Goal: Task Accomplishment & Management: Complete application form

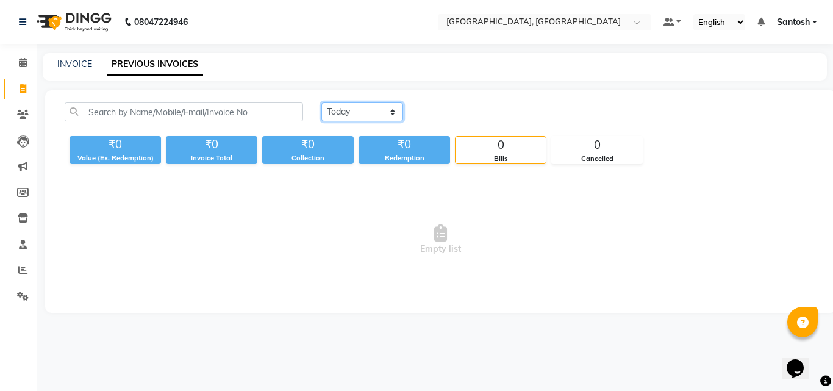
click at [370, 116] on select "[DATE] [DATE] Custom Range" at bounding box center [362, 111] width 82 height 19
select select "yesterday"
click at [321, 102] on select "[DATE] [DATE] Custom Range" at bounding box center [362, 111] width 82 height 19
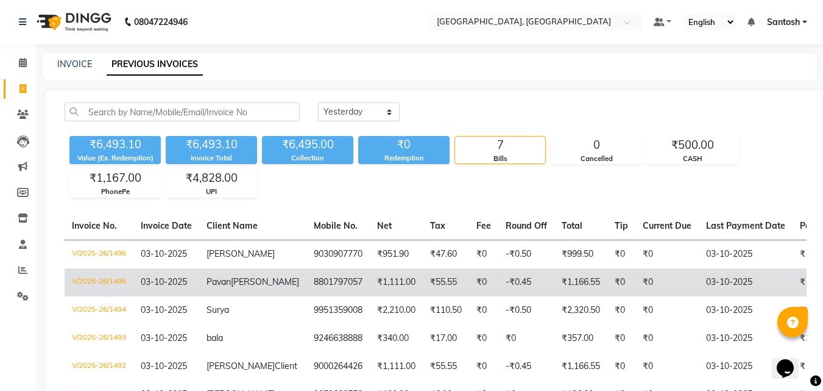
click at [423, 283] on td "₹55.55" at bounding box center [446, 282] width 46 height 28
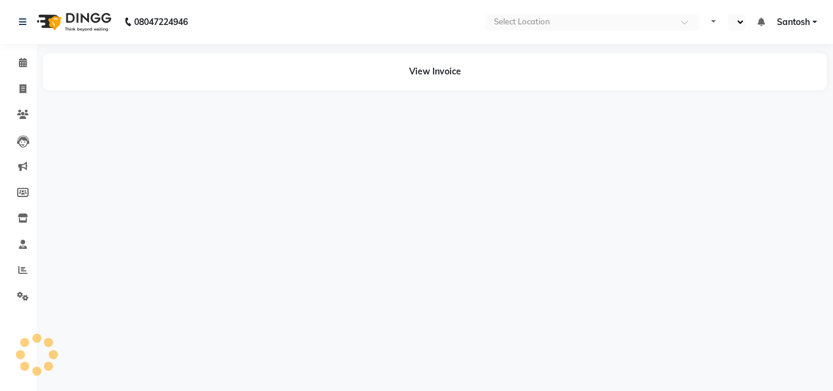
select select "en"
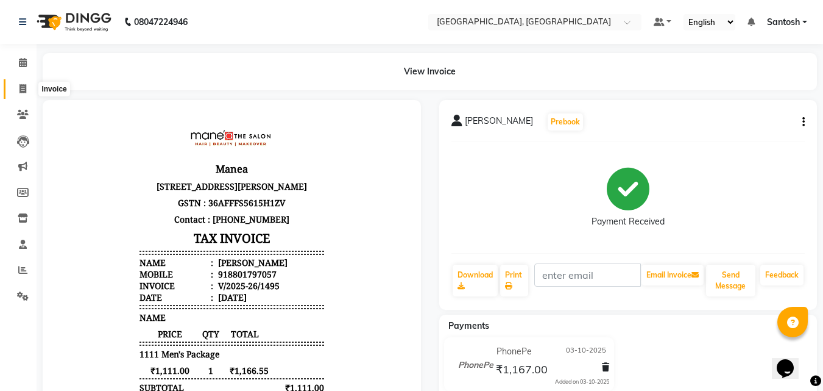
click at [23, 93] on icon at bounding box center [23, 88] width 7 height 9
select select "service"
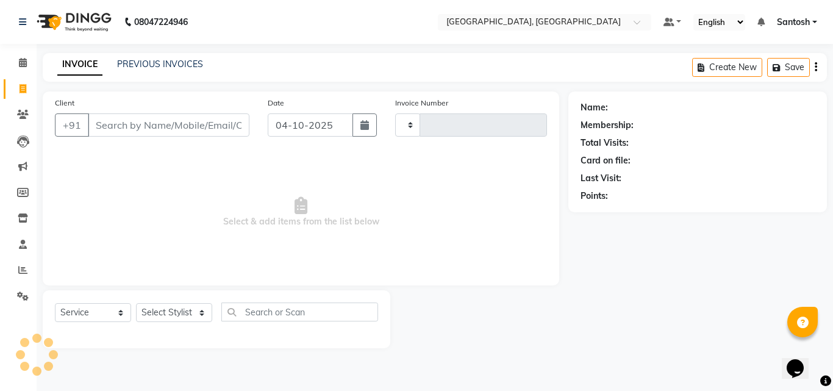
type input "1497"
select select "5506"
click at [155, 63] on link "PREVIOUS INVOICES" at bounding box center [160, 64] width 86 height 11
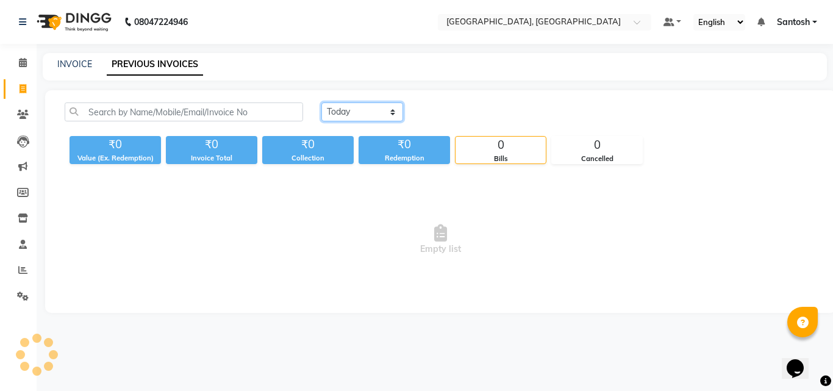
click at [355, 112] on select "[DATE] [DATE] Custom Range" at bounding box center [362, 111] width 82 height 19
select select "yesterday"
click at [321, 102] on select "[DATE] [DATE] Custom Range" at bounding box center [362, 111] width 82 height 19
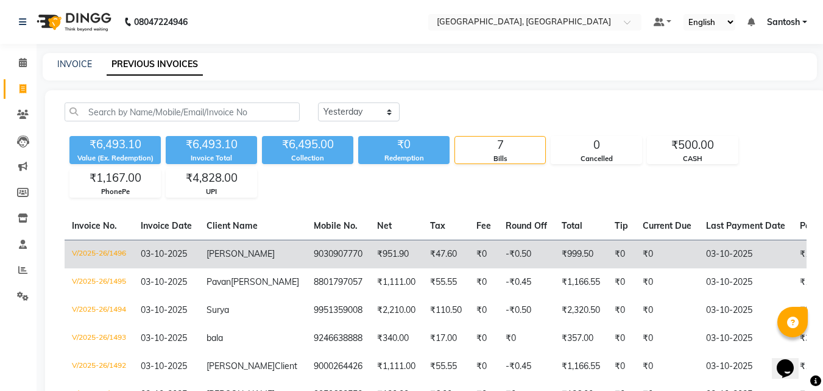
click at [370, 254] on td "₹951.90" at bounding box center [396, 254] width 53 height 29
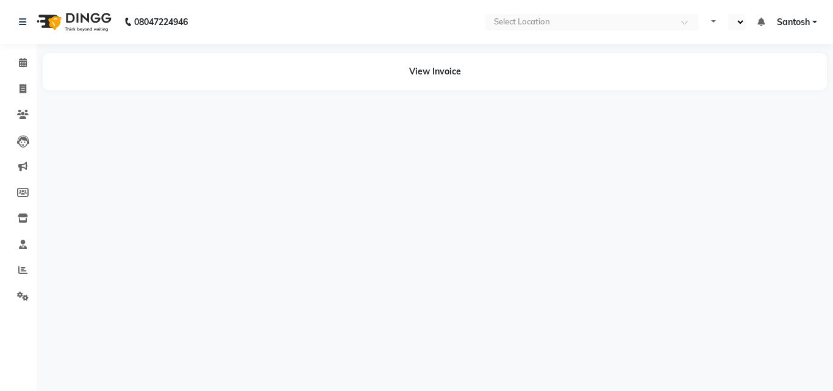
select select "en"
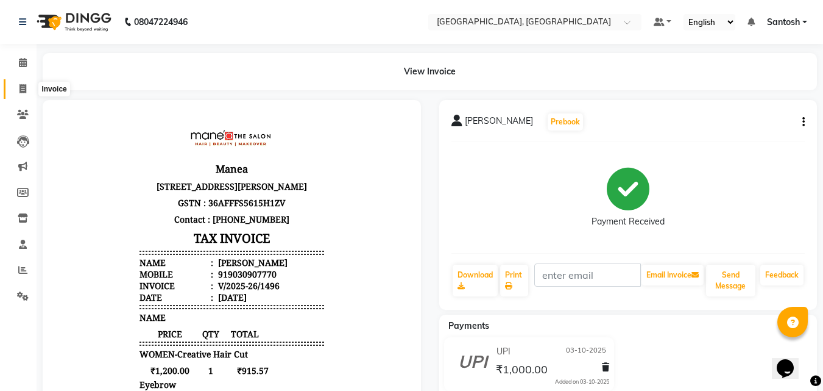
click at [16, 91] on span at bounding box center [22, 89] width 21 height 14
select select "service"
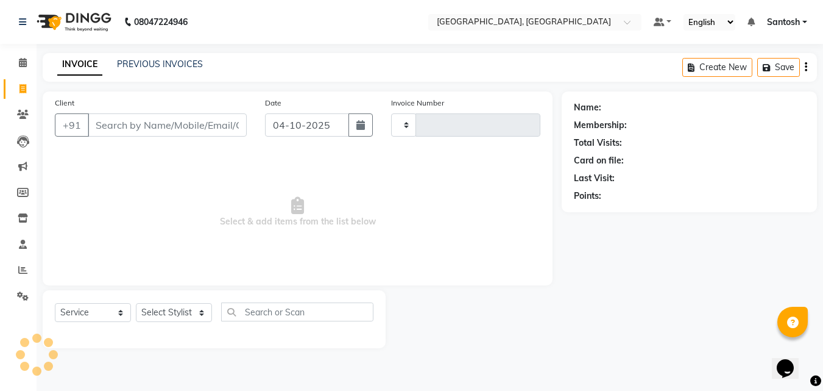
type input "1497"
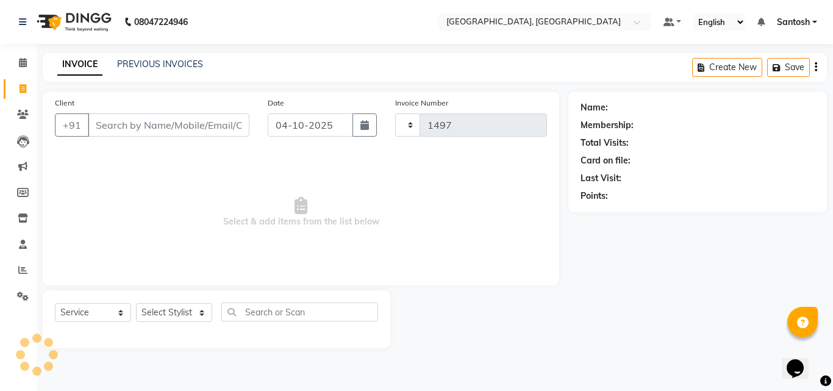
select select "5506"
click at [123, 65] on link "PREVIOUS INVOICES" at bounding box center [160, 64] width 86 height 11
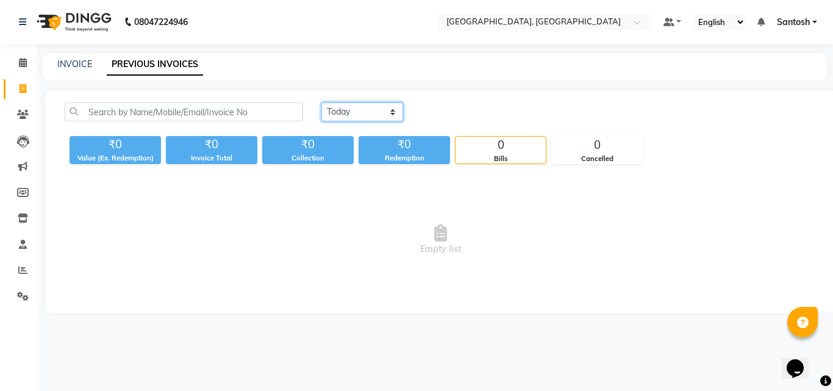
click at [355, 120] on select "[DATE] [DATE] Custom Range" at bounding box center [362, 111] width 82 height 19
select select "yesterday"
click at [321, 102] on select "[DATE] [DATE] Custom Range" at bounding box center [362, 111] width 82 height 19
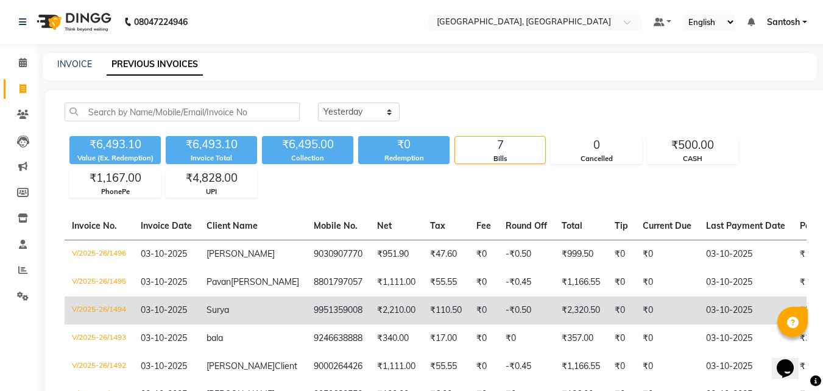
click at [370, 321] on td "₹2,210.00" at bounding box center [396, 310] width 53 height 28
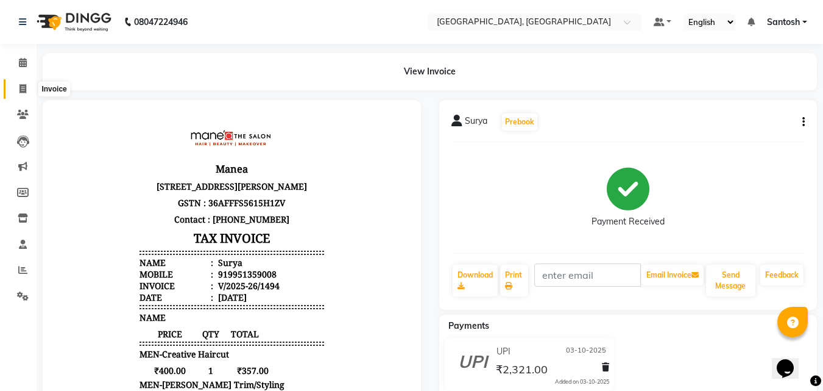
click at [26, 93] on icon at bounding box center [23, 88] width 7 height 9
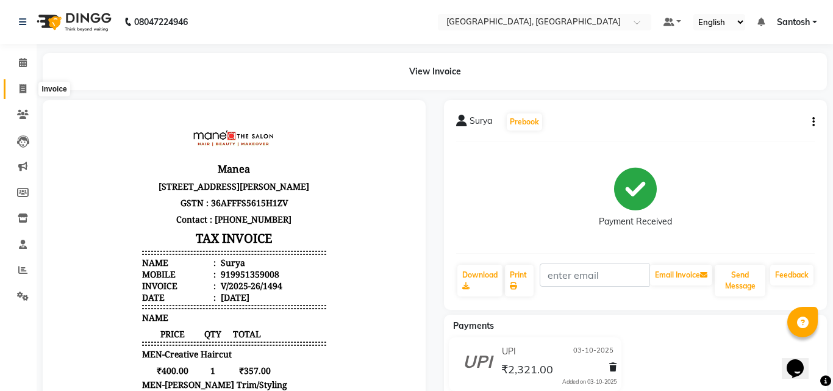
select select "5506"
select select "service"
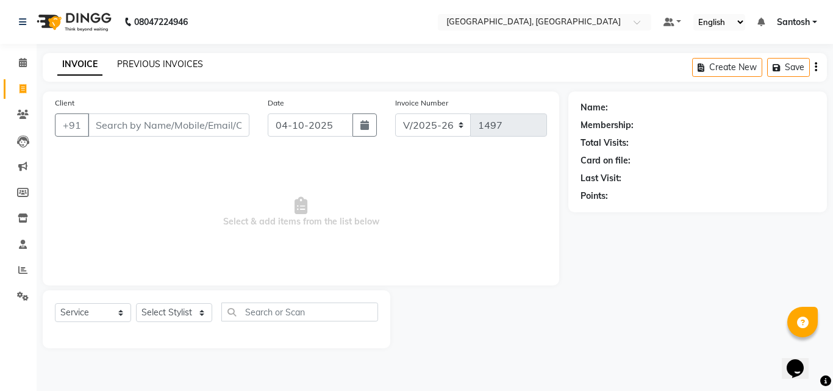
click at [157, 64] on link "PREVIOUS INVOICES" at bounding box center [160, 64] width 86 height 11
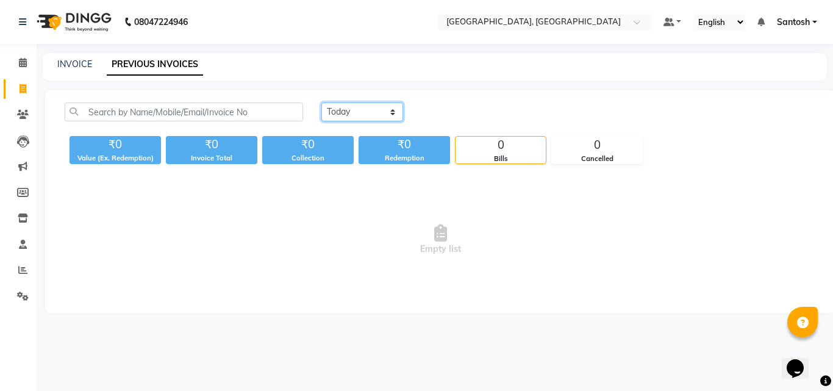
click at [346, 115] on select "[DATE] [DATE] Custom Range" at bounding box center [362, 111] width 82 height 19
click at [321, 102] on select "[DATE] [DATE] Custom Range" at bounding box center [362, 111] width 82 height 19
click at [349, 113] on select "[DATE] [DATE] Custom Range" at bounding box center [362, 111] width 82 height 19
select select "yesterday"
click at [321, 102] on select "[DATE] [DATE] Custom Range" at bounding box center [362, 111] width 82 height 19
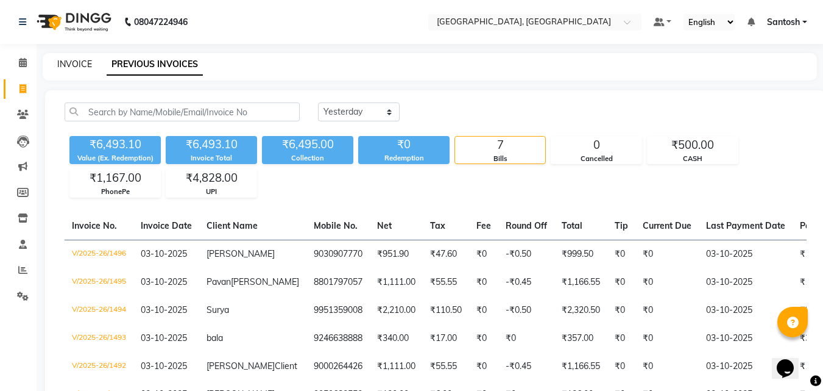
click at [69, 60] on link "INVOICE" at bounding box center [74, 64] width 35 height 11
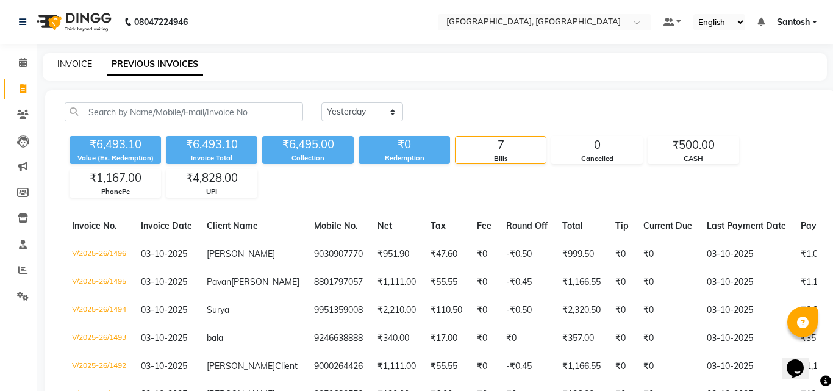
select select "5506"
select select "service"
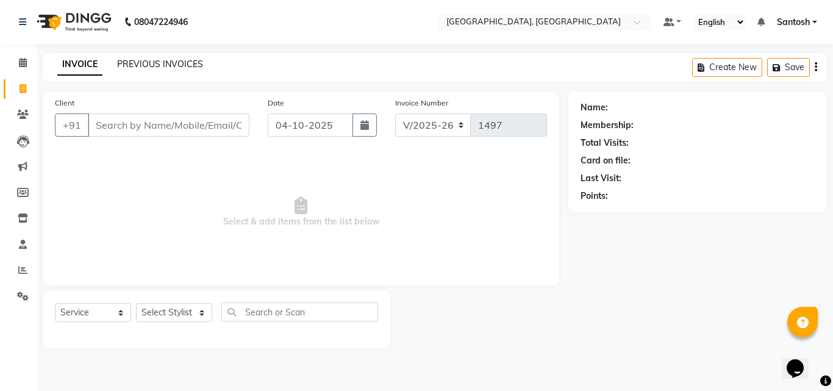
click at [179, 65] on link "PREVIOUS INVOICES" at bounding box center [160, 64] width 86 height 11
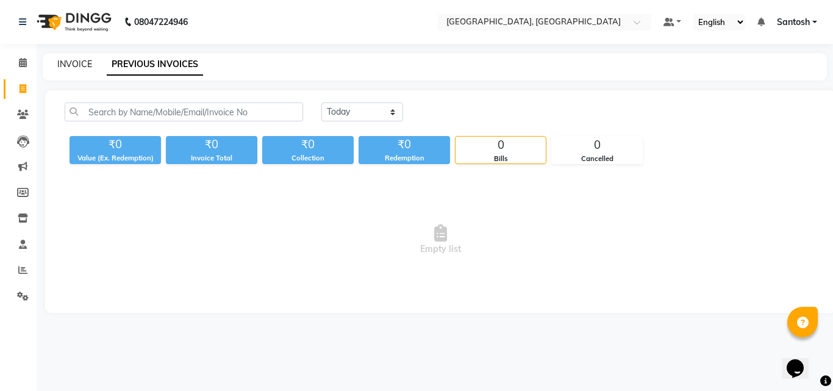
click at [88, 66] on link "INVOICE" at bounding box center [74, 64] width 35 height 11
select select "service"
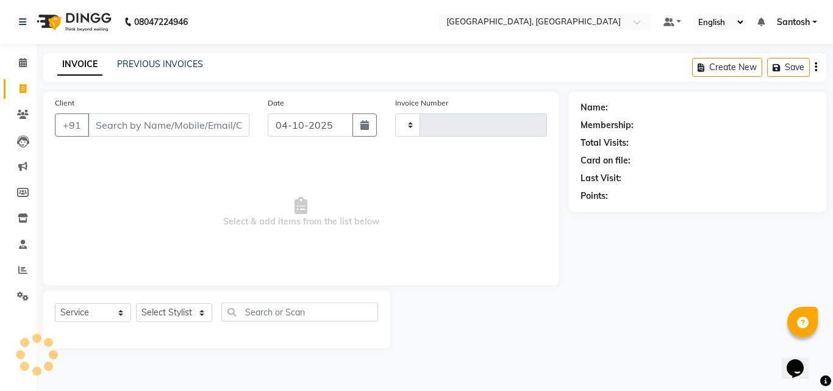
type input "1497"
select select "5506"
click at [173, 308] on select "Select Stylist Manager Manasa Prashanth Sirisha Swapna Uday" at bounding box center [174, 312] width 76 height 19
select select "50205"
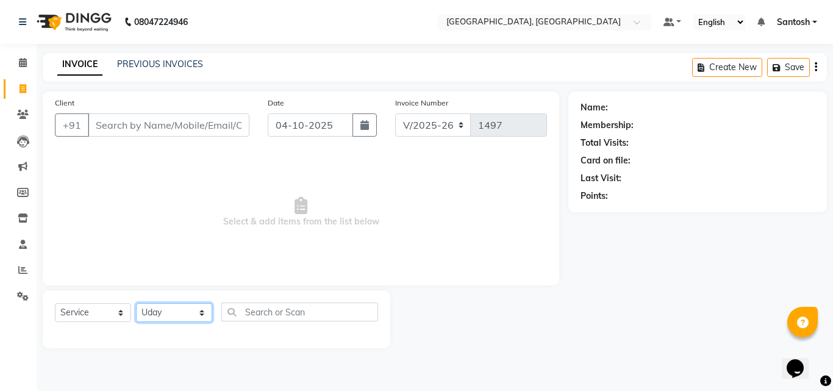
click at [136, 303] on select "Select Stylist Manager Manasa Prashanth Sirisha Swapna Uday" at bounding box center [174, 312] width 76 height 19
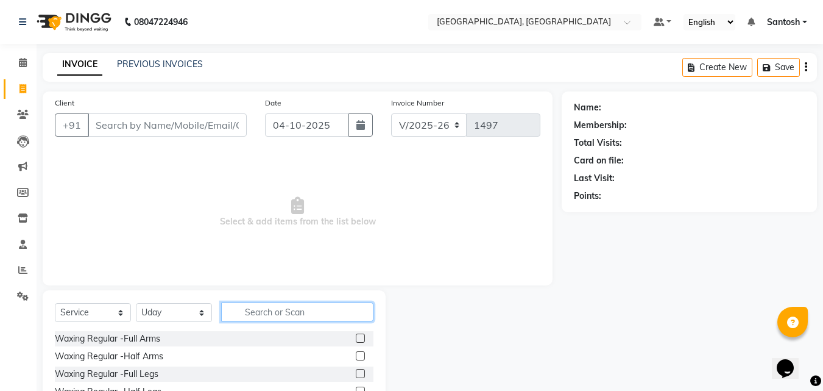
click at [253, 313] on input "text" at bounding box center [297, 311] width 152 height 19
type input "crea"
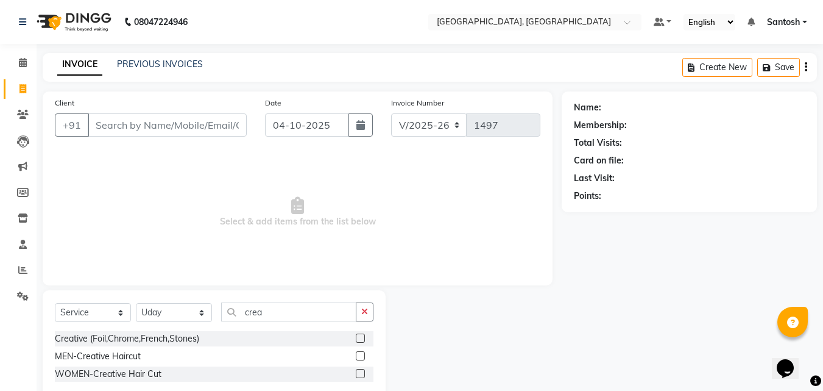
drag, startPoint x: 366, startPoint y: 357, endPoint x: 361, endPoint y: 353, distance: 6.6
click at [363, 354] on div at bounding box center [365, 356] width 18 height 15
click at [358, 353] on label at bounding box center [360, 355] width 9 height 9
click at [358, 353] on input "checkbox" at bounding box center [360, 356] width 8 height 8
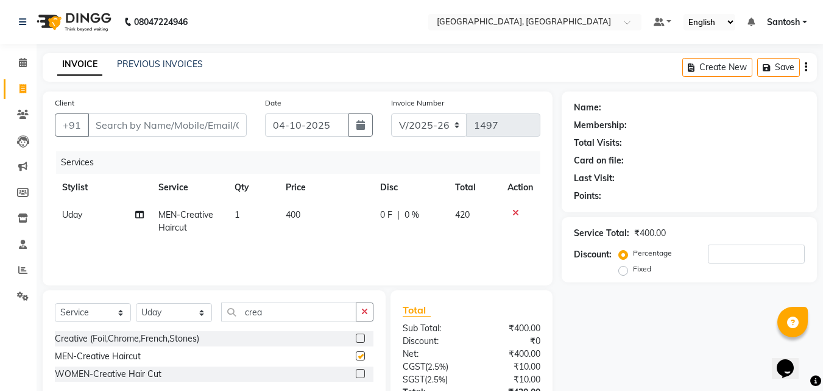
checkbox input "false"
drag, startPoint x: 280, startPoint y: 315, endPoint x: 224, endPoint y: 309, distance: 57.0
click at [224, 309] on input "crea" at bounding box center [288, 311] width 135 height 19
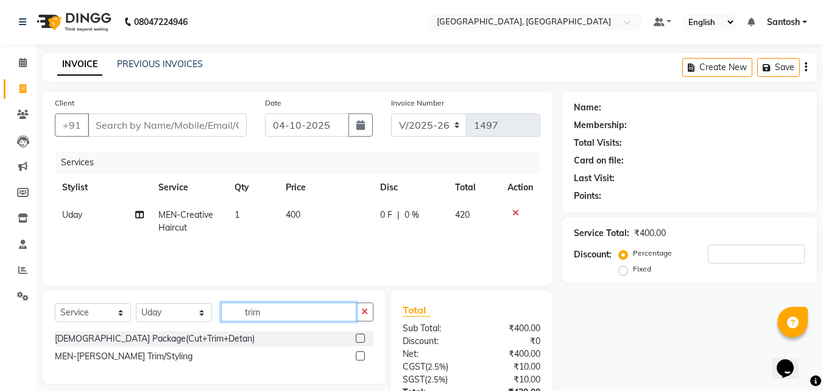
type input "trim"
click at [364, 358] on label at bounding box center [360, 355] width 9 height 9
click at [364, 358] on input "checkbox" at bounding box center [360, 356] width 8 height 8
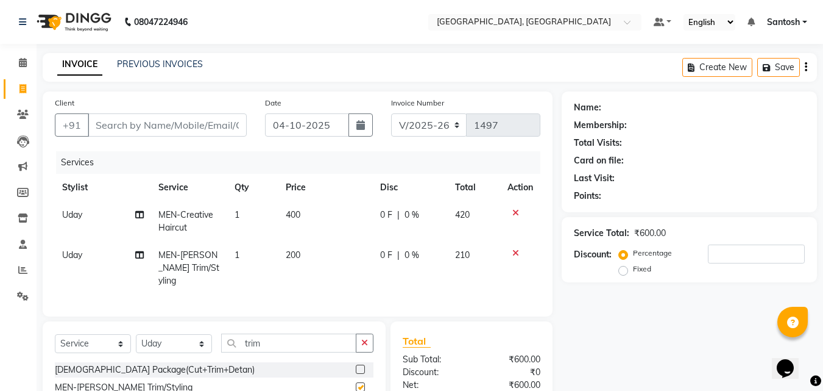
checkbox input "false"
